Goal: Navigation & Orientation: Find specific page/section

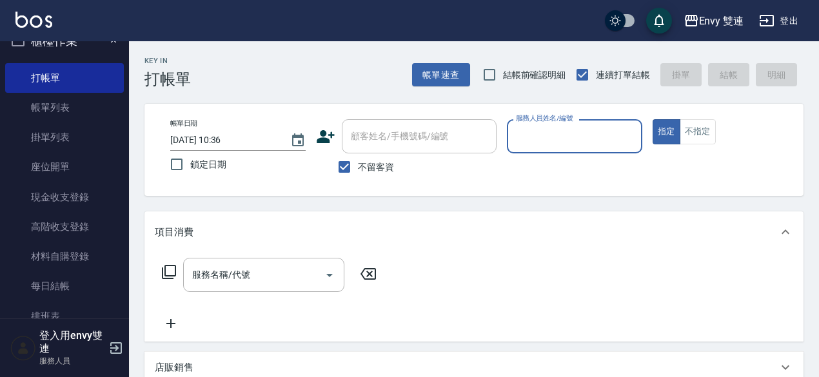
scroll to position [32, 0]
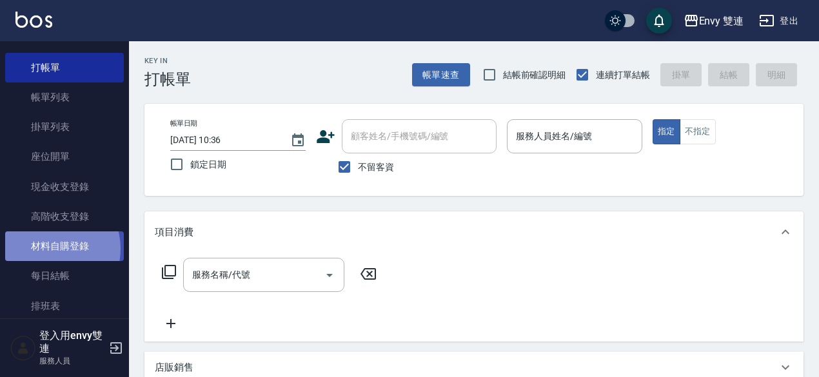
click at [50, 249] on link "材料自購登錄" at bounding box center [64, 246] width 119 height 30
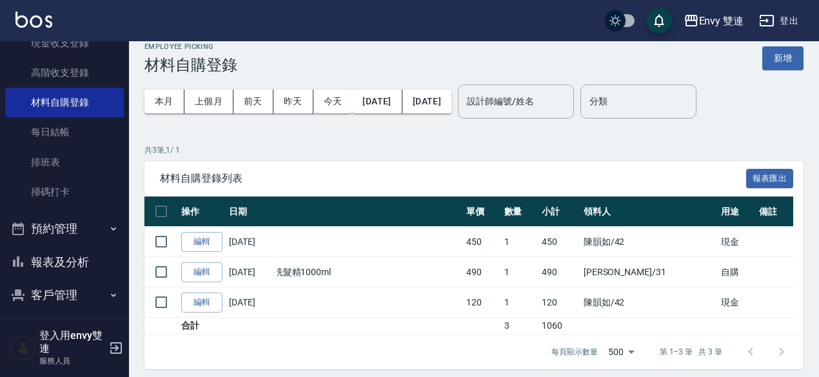
scroll to position [177, 0]
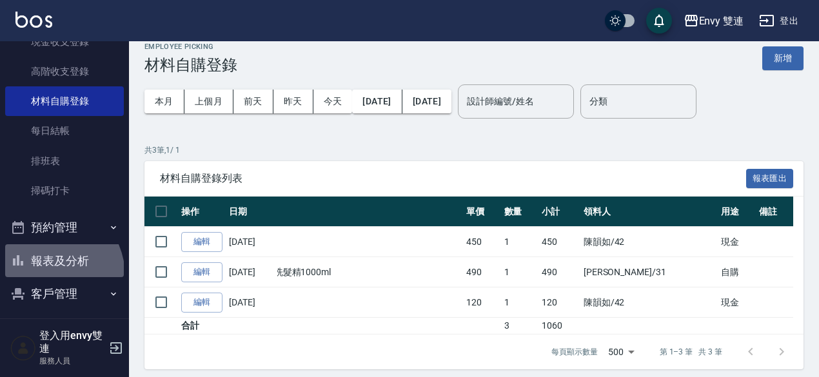
click at [46, 275] on button "報表及分析" at bounding box center [64, 261] width 119 height 34
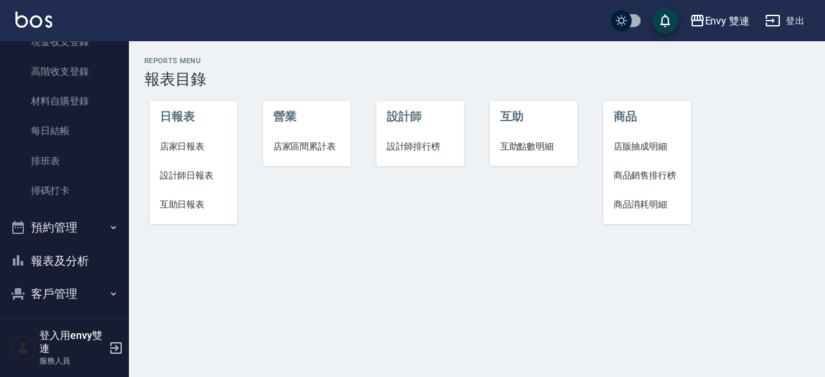
click at [188, 143] on span "店家日報表" at bounding box center [194, 147] width 68 height 14
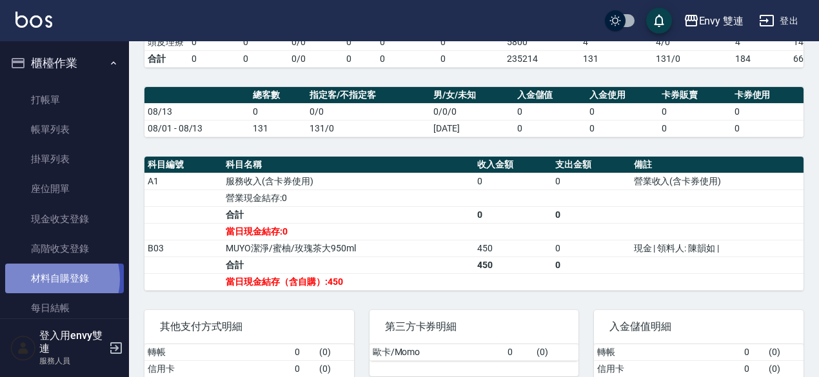
click at [54, 279] on link "材料自購登錄" at bounding box center [64, 279] width 119 height 30
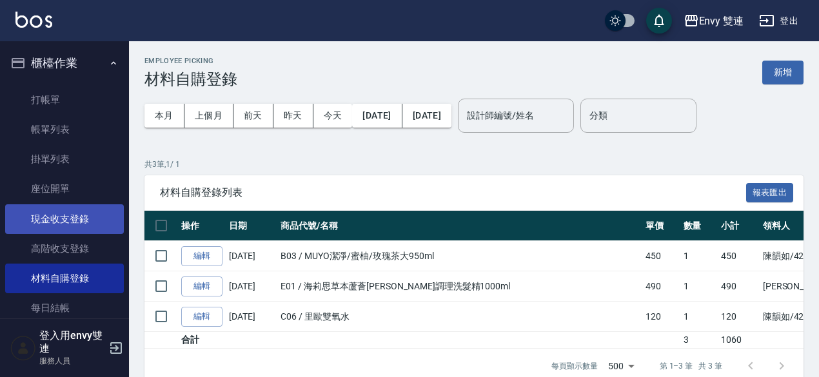
click at [46, 211] on link "現金收支登錄" at bounding box center [64, 219] width 119 height 30
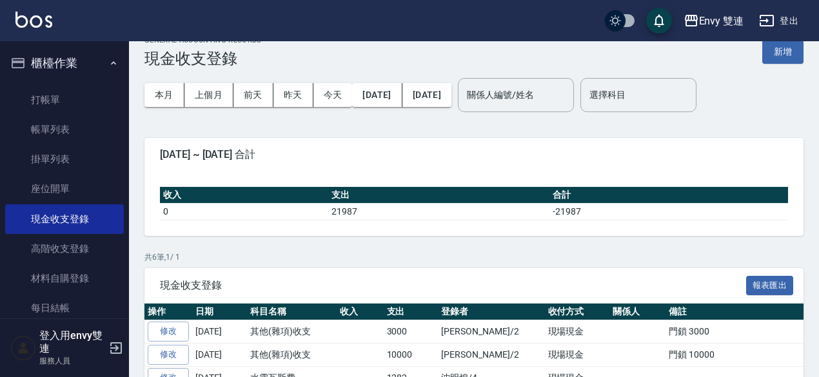
scroll to position [18, 0]
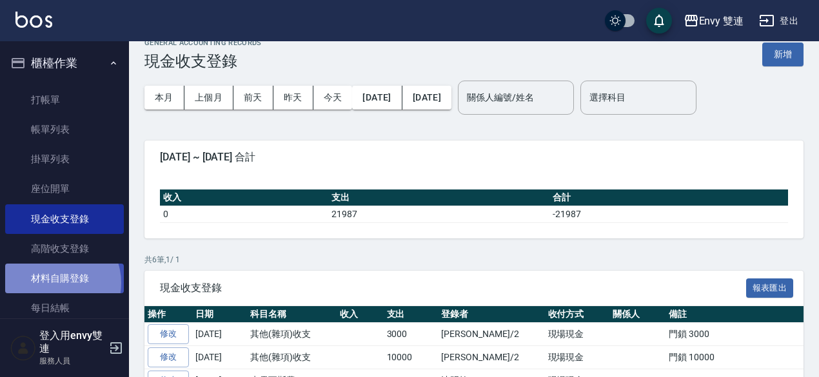
click at [55, 283] on link "材料自購登錄" at bounding box center [64, 279] width 119 height 30
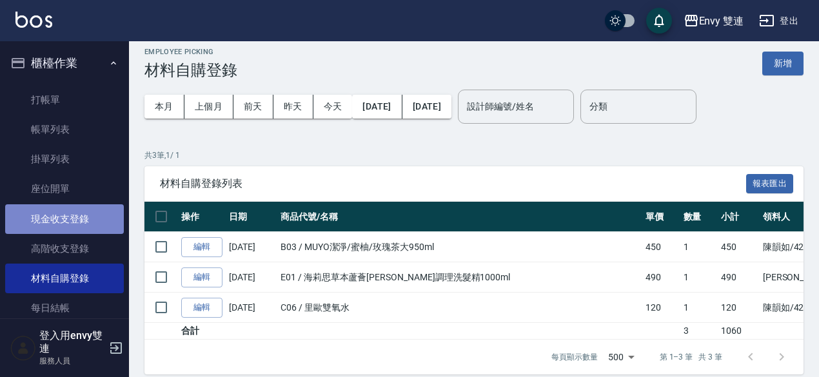
click at [77, 216] on link "現金收支登錄" at bounding box center [64, 219] width 119 height 30
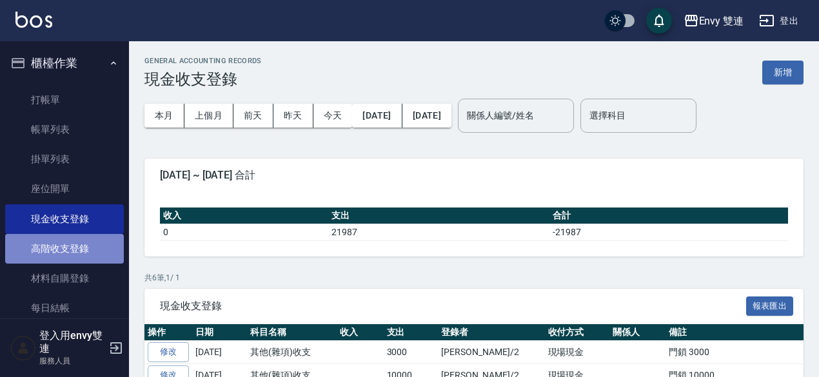
click at [79, 239] on link "高階收支登錄" at bounding box center [64, 249] width 119 height 30
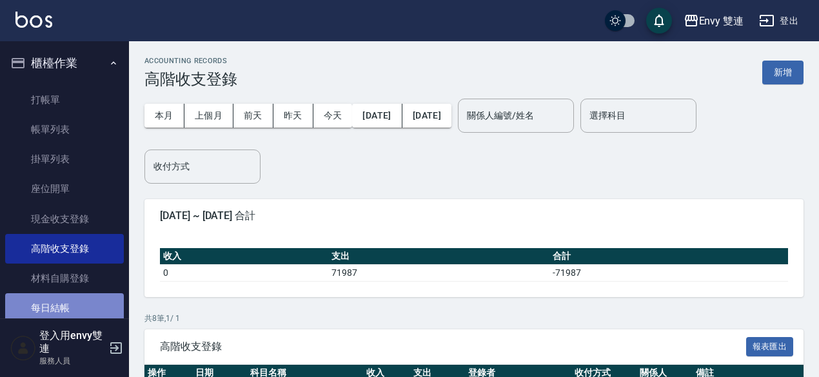
click at [78, 305] on link "每日結帳" at bounding box center [64, 308] width 119 height 30
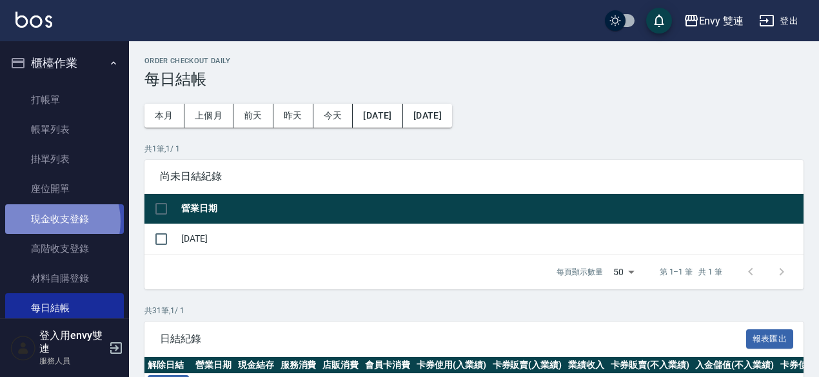
click at [48, 221] on link "現金收支登錄" at bounding box center [64, 219] width 119 height 30
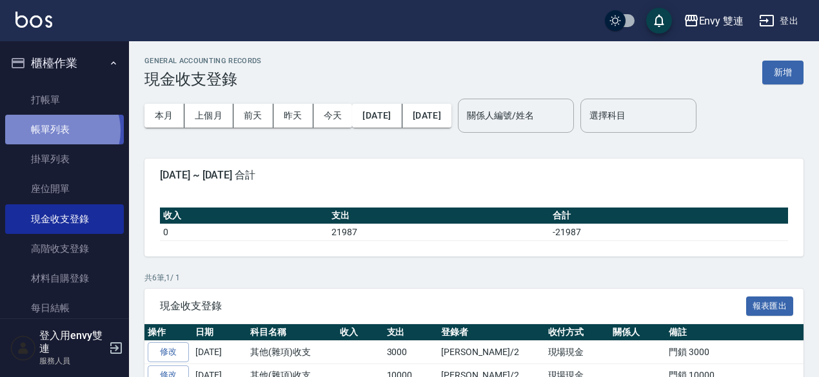
click at [59, 131] on link "帳單列表" at bounding box center [64, 130] width 119 height 30
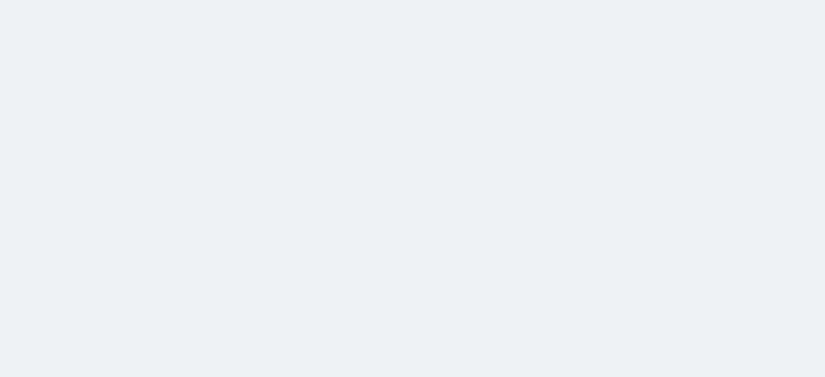
drag, startPoint x: 26, startPoint y: 15, endPoint x: 6, endPoint y: -24, distance: 43.3
click at [6, 0] on html at bounding box center [412, 0] width 825 height 0
